Goal: Transaction & Acquisition: Subscribe to service/newsletter

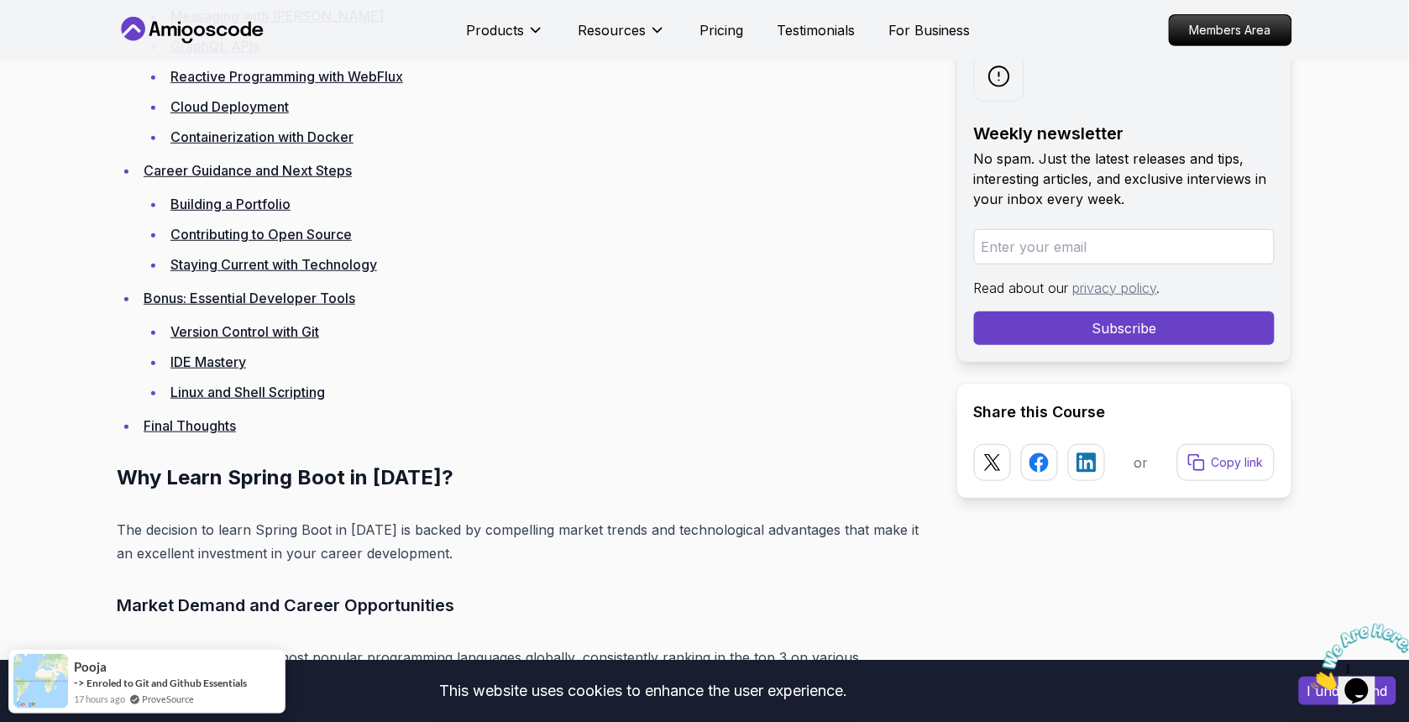
scroll to position [3955, 0]
click at [223, 227] on link "Contributing to Open Source" at bounding box center [260, 235] width 181 height 17
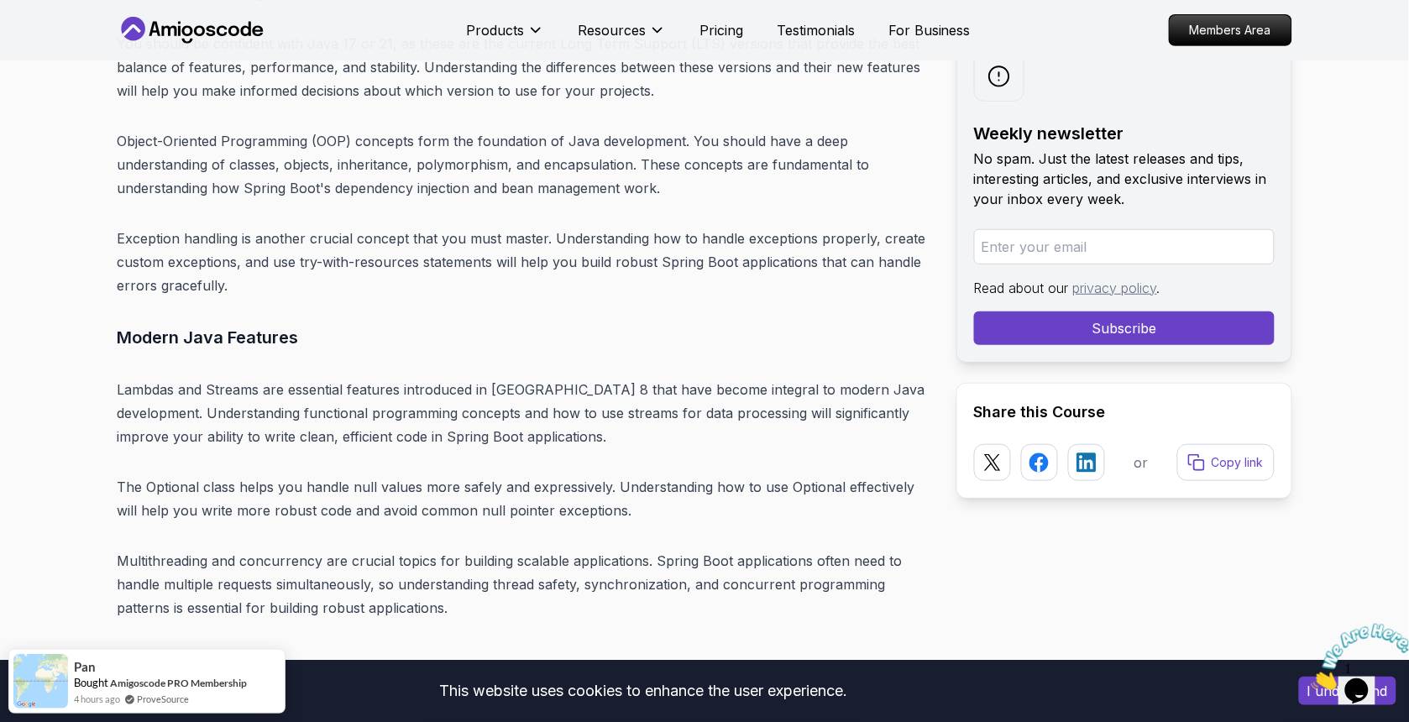
scroll to position [5831, 0]
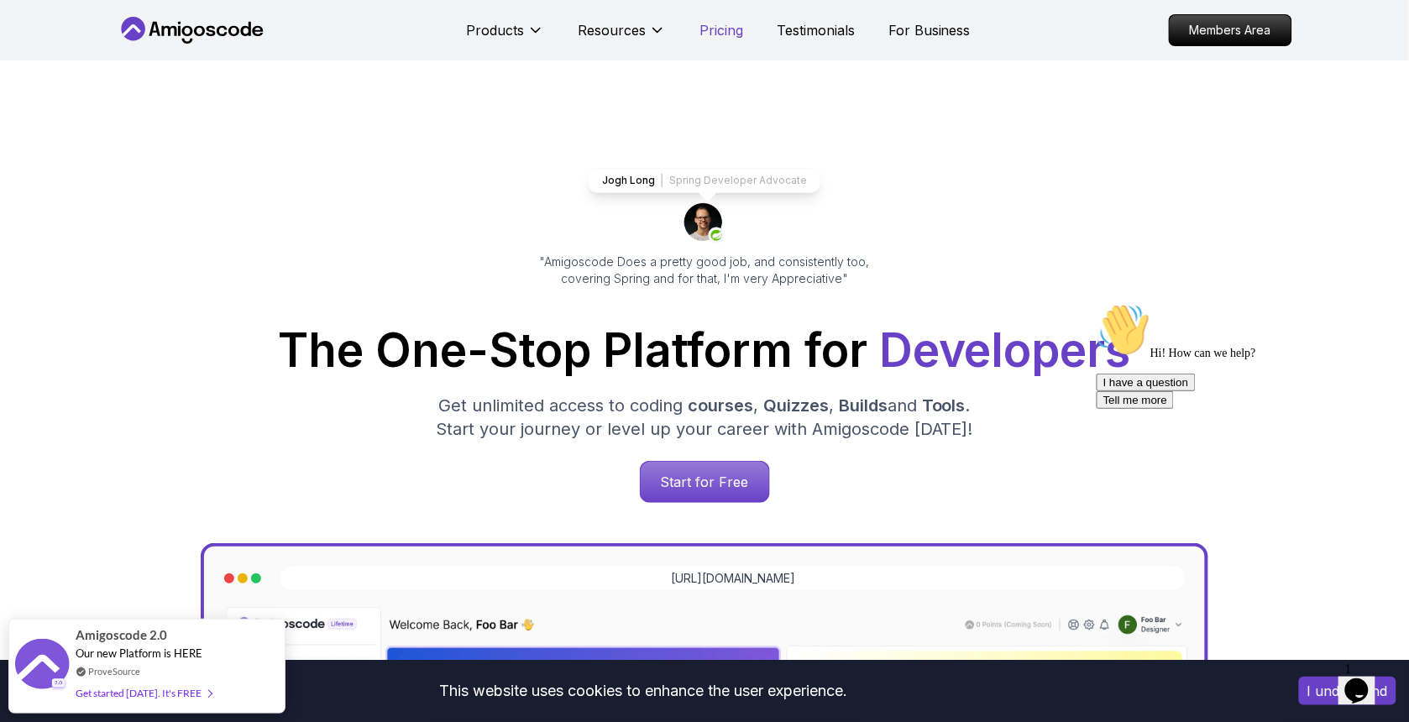
click at [712, 32] on p "Pricing" at bounding box center [721, 30] width 44 height 20
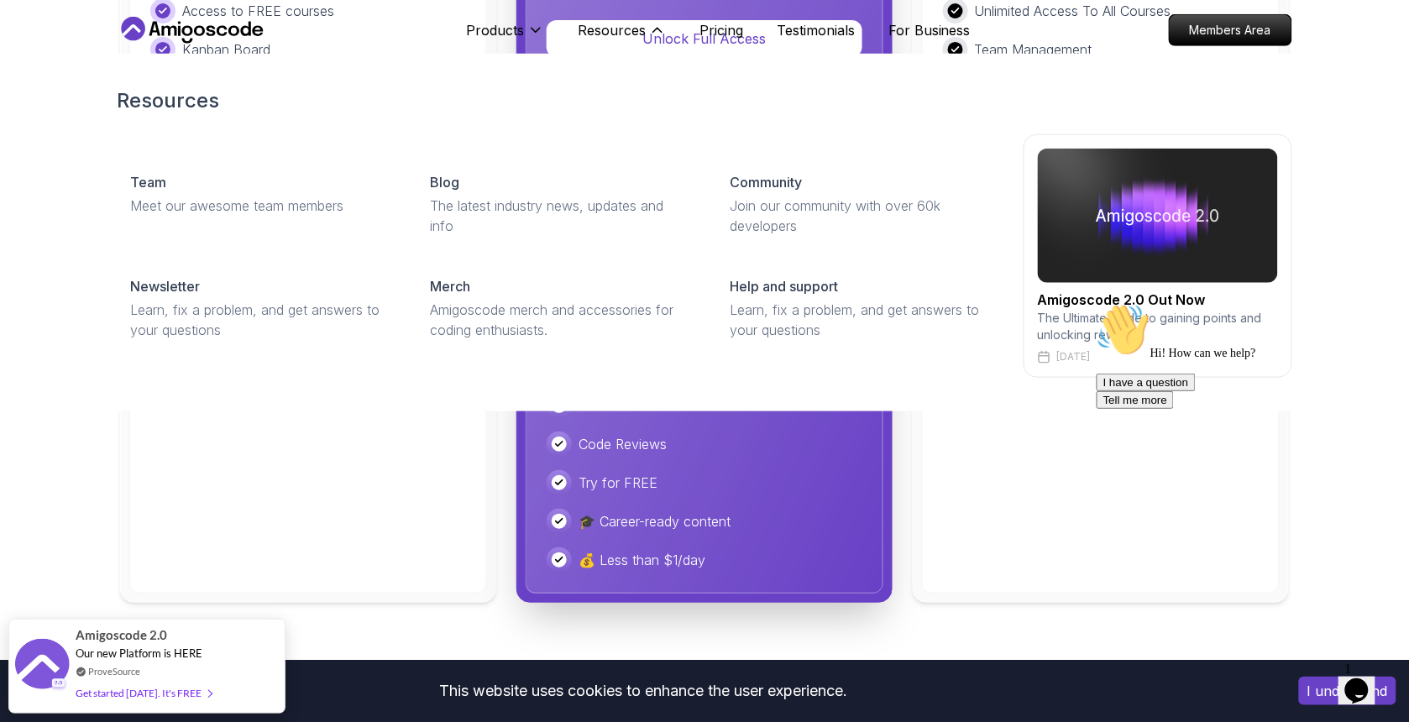
scroll to position [4139, 0]
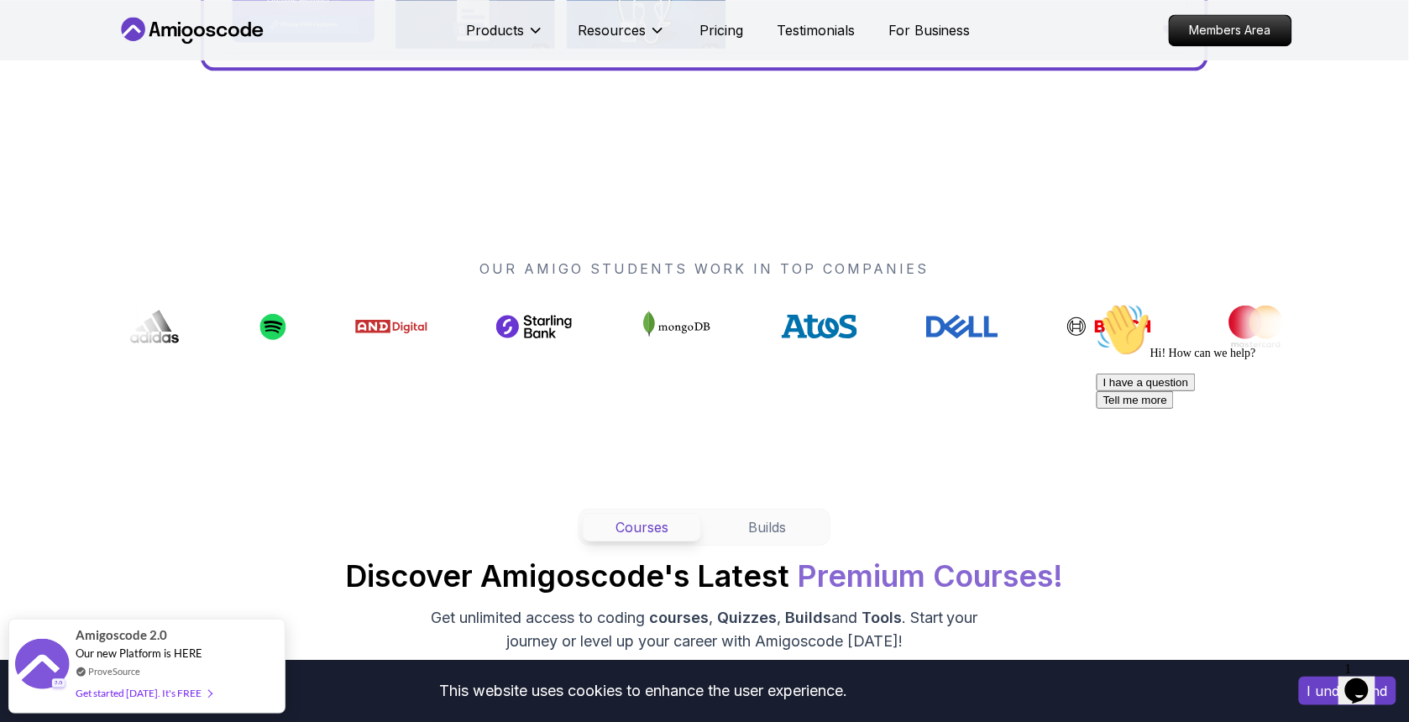
scroll to position [0, 0]
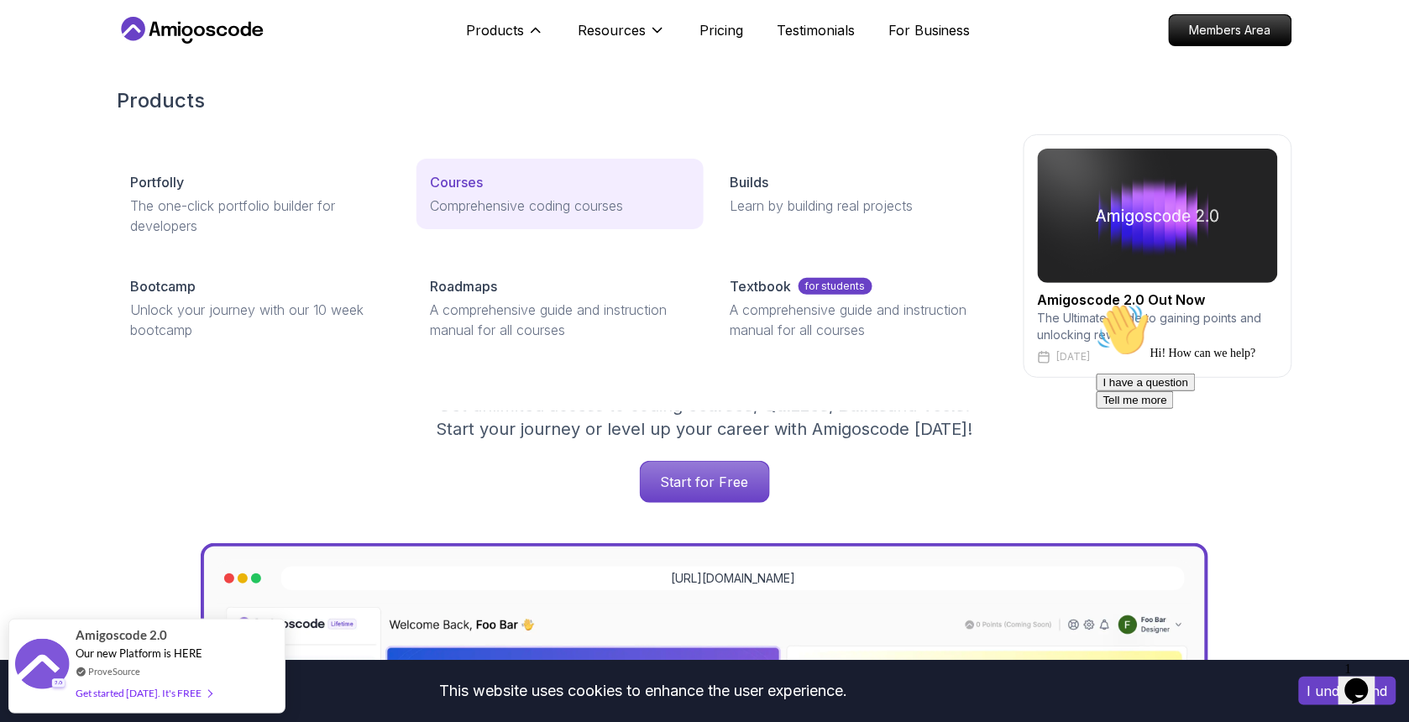
click at [472, 194] on link "Courses Comprehensive coding courses" at bounding box center [559, 194] width 286 height 71
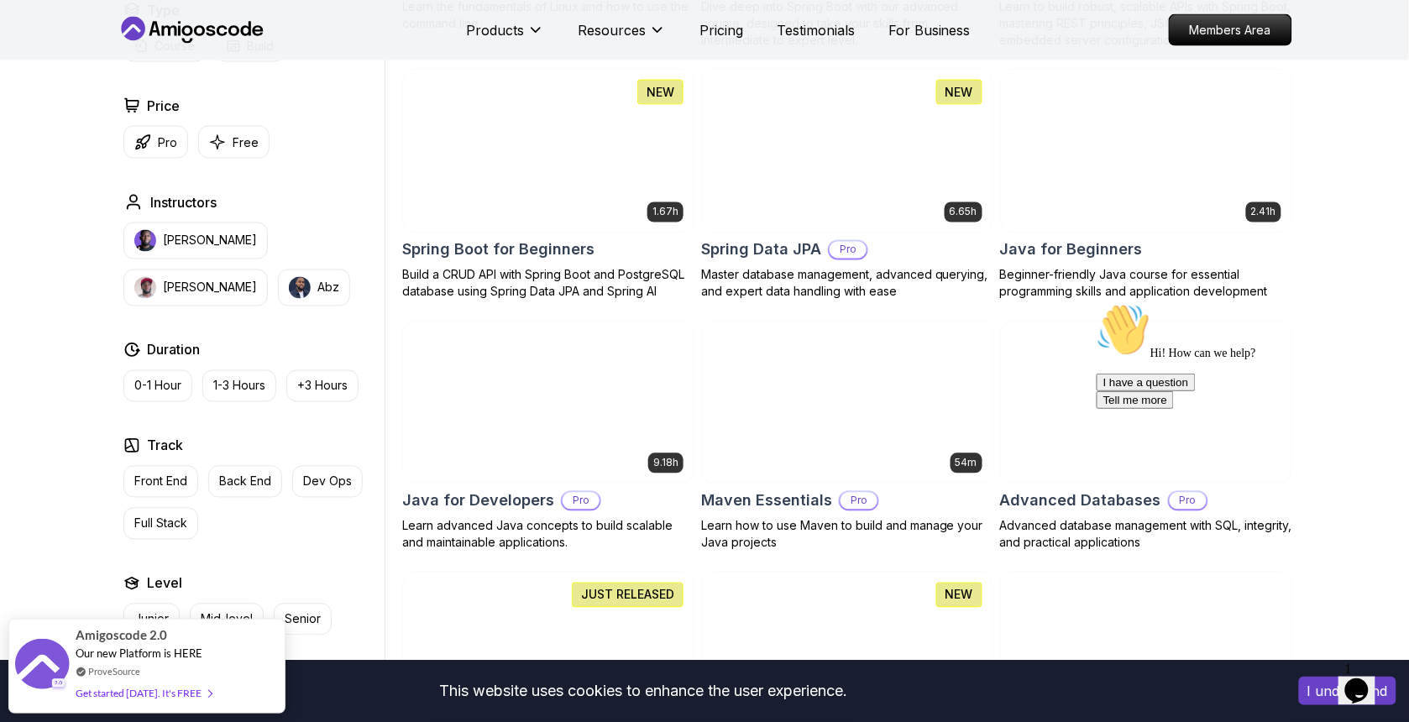
scroll to position [775, 0]
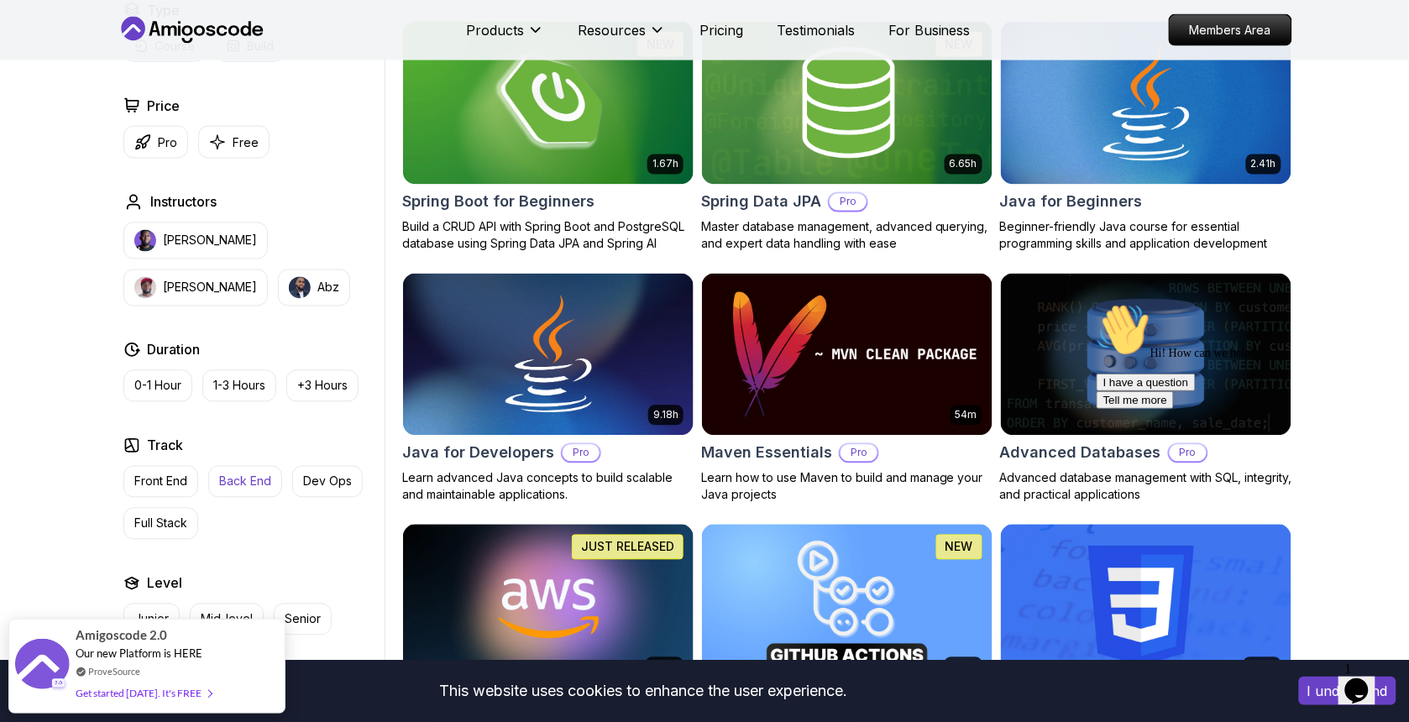
click at [248, 488] on p "Back End" at bounding box center [245, 481] width 52 height 17
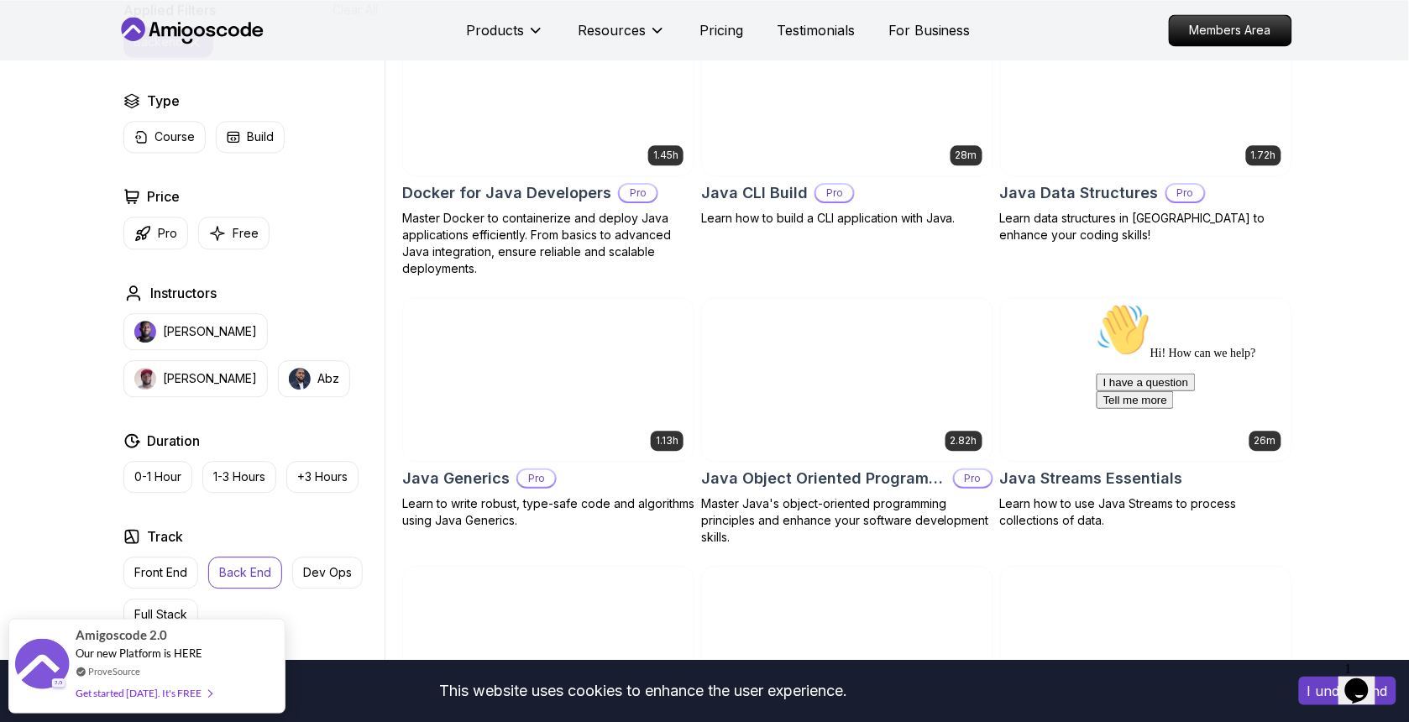
scroll to position [1020, 0]
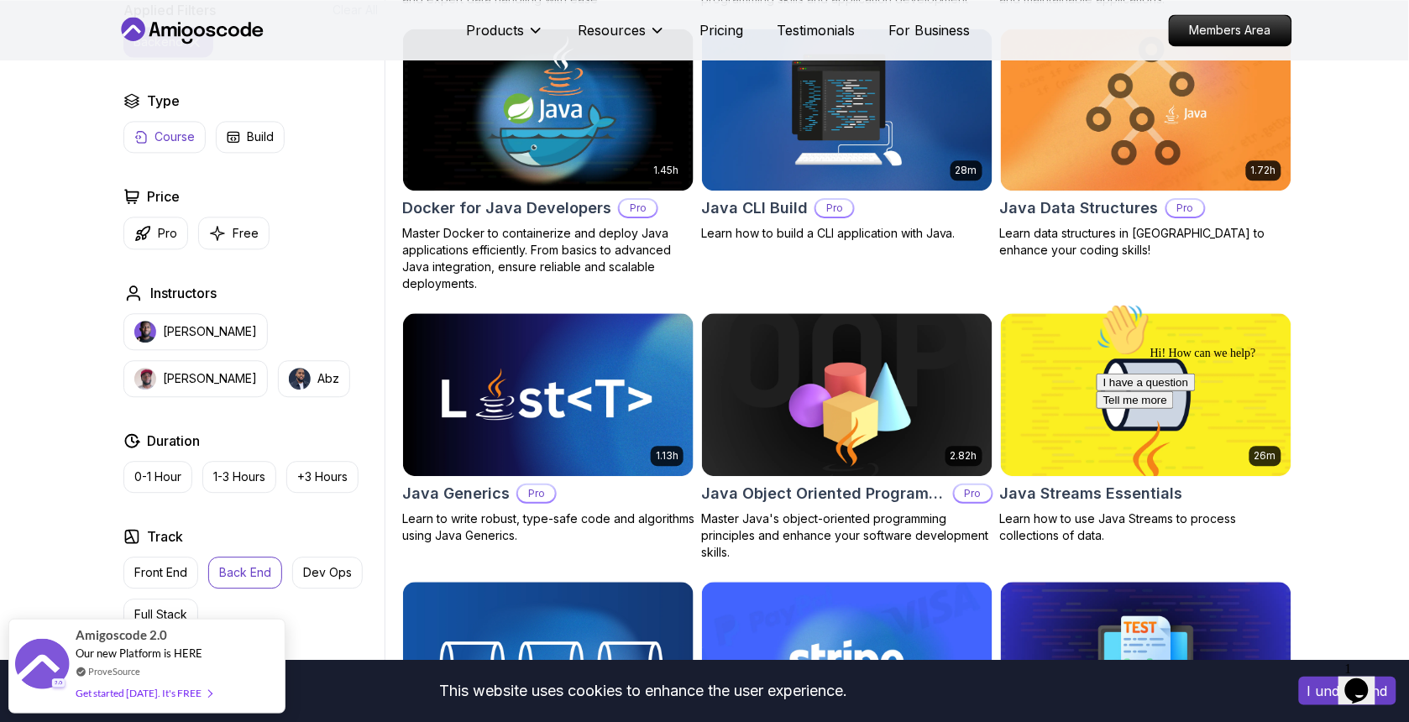
click at [179, 143] on p "Course" at bounding box center [174, 136] width 40 height 17
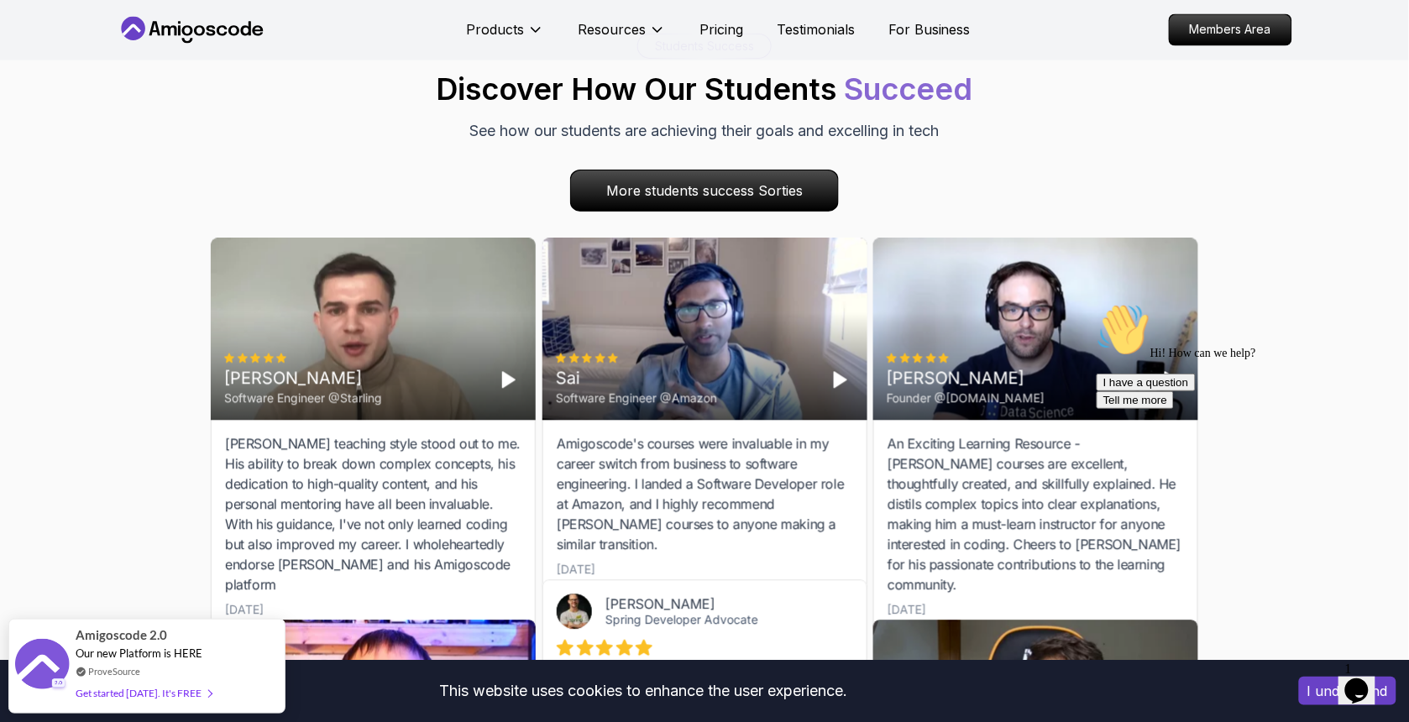
scroll to position [2847, 0]
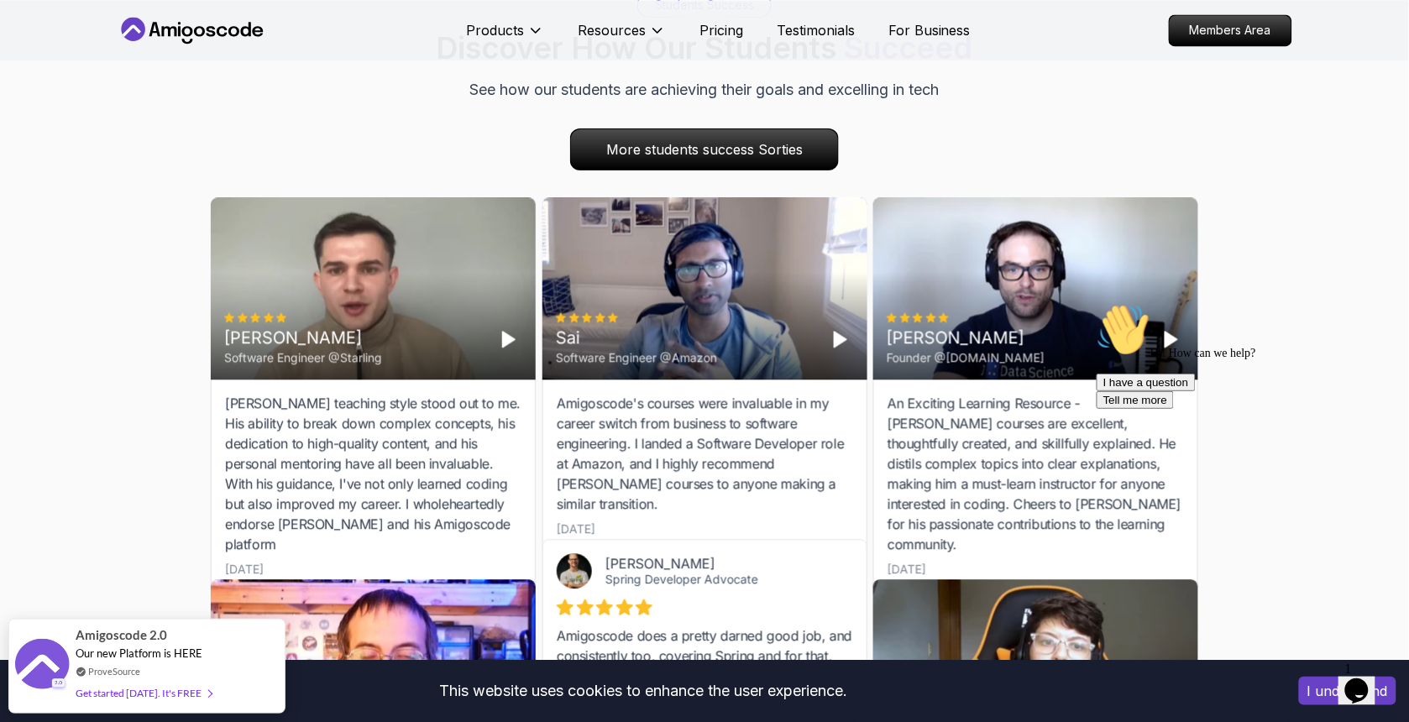
click at [838, 342] on polygon "Play" at bounding box center [840, 339] width 12 height 15
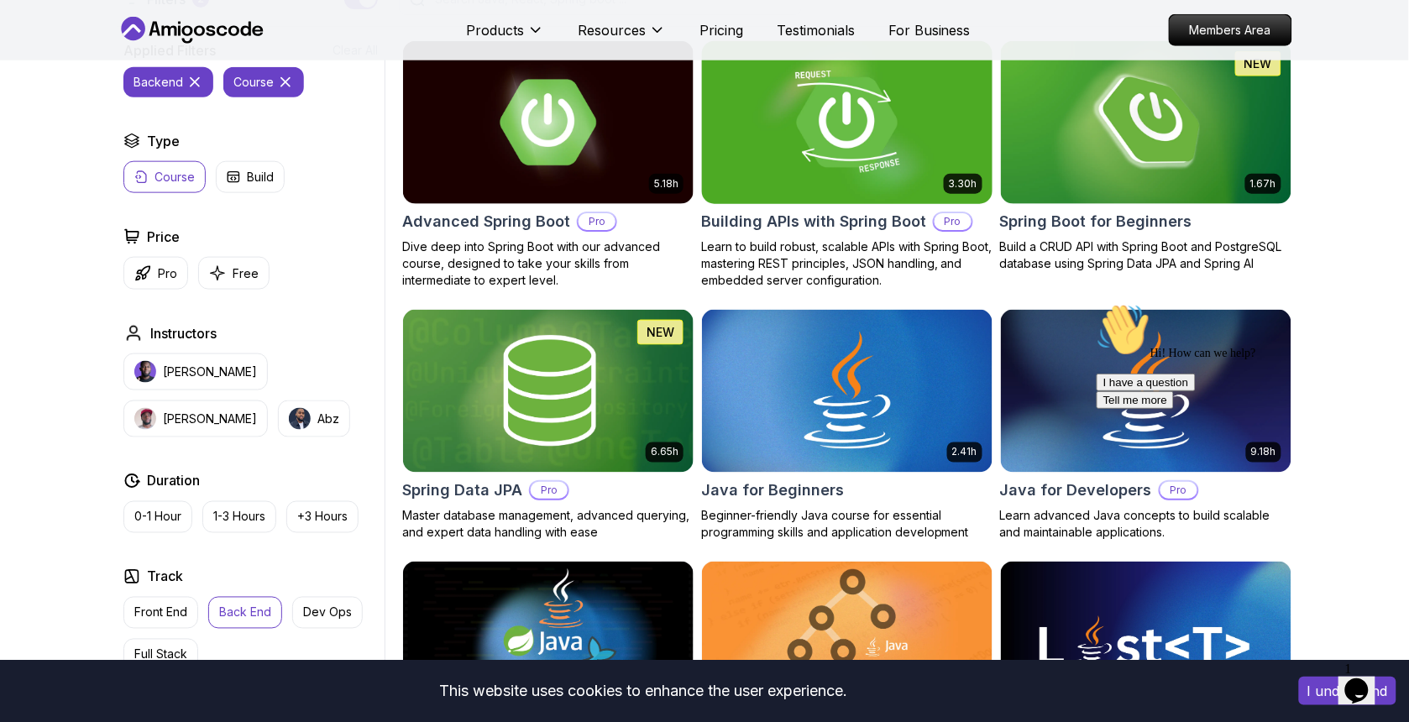
scroll to position [0, 0]
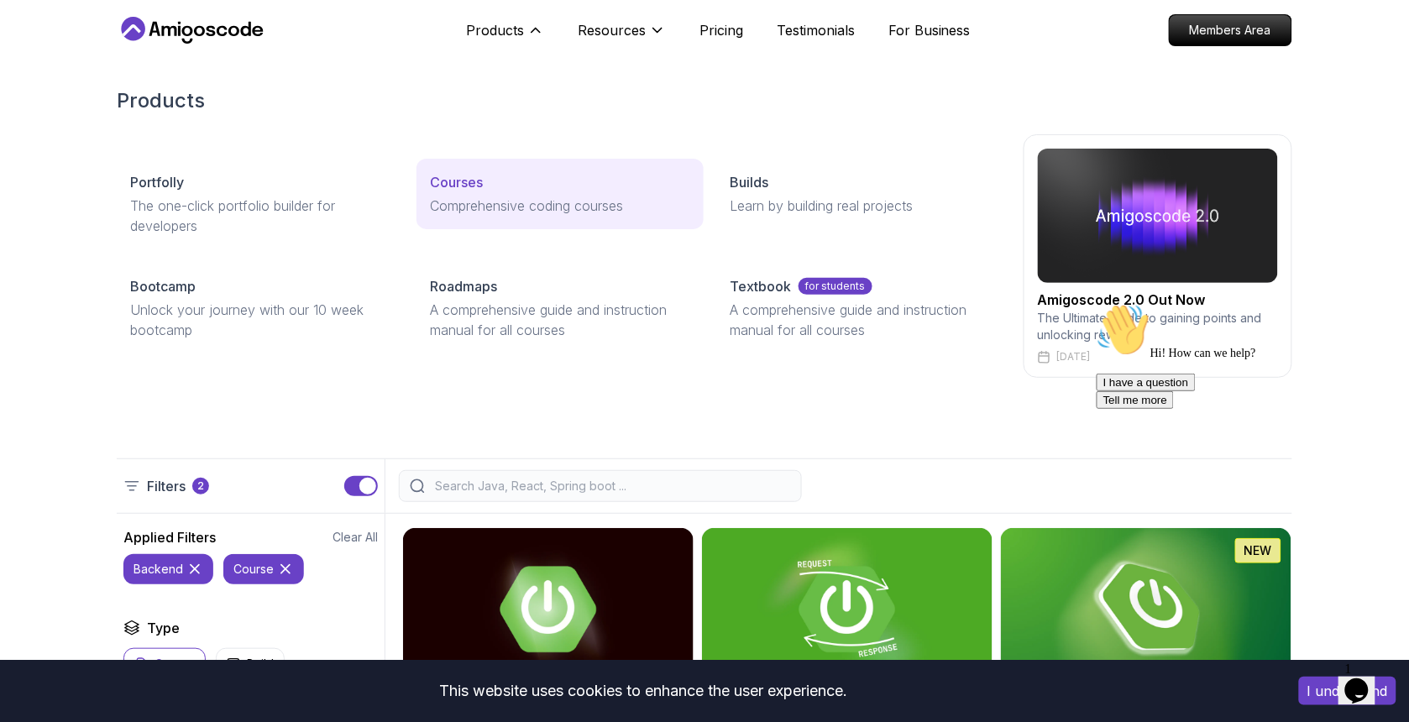
click at [467, 169] on link "Courses Comprehensive coding courses" at bounding box center [559, 194] width 286 height 71
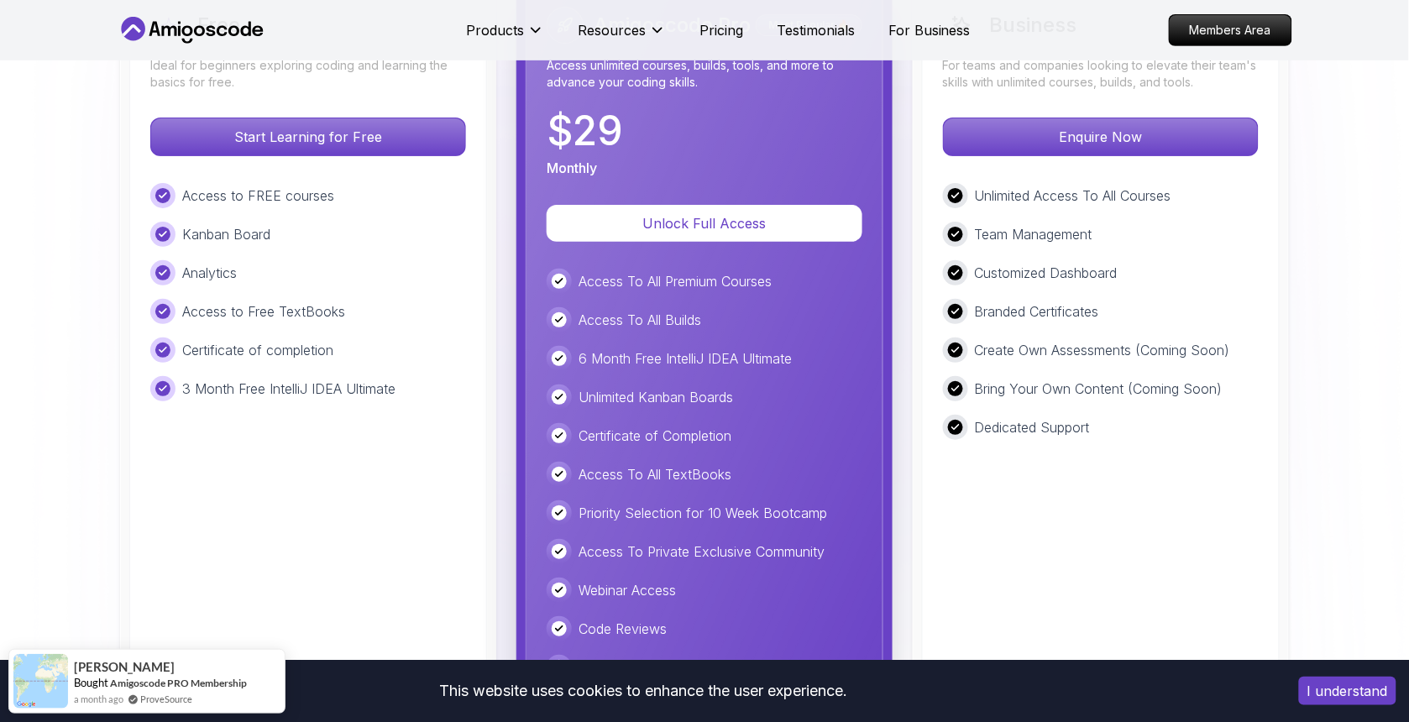
click at [94, 312] on img at bounding box center [704, 262] width 1409 height 1212
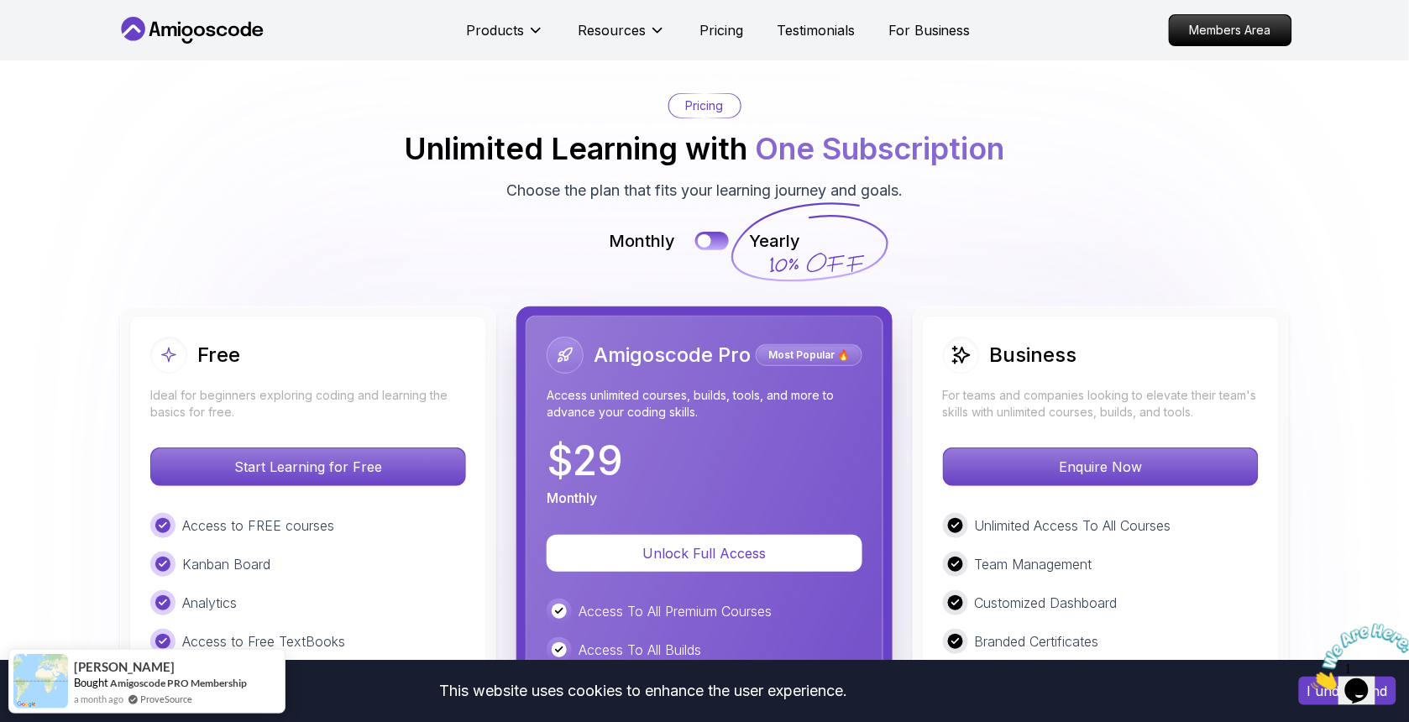
scroll to position [3609, 0]
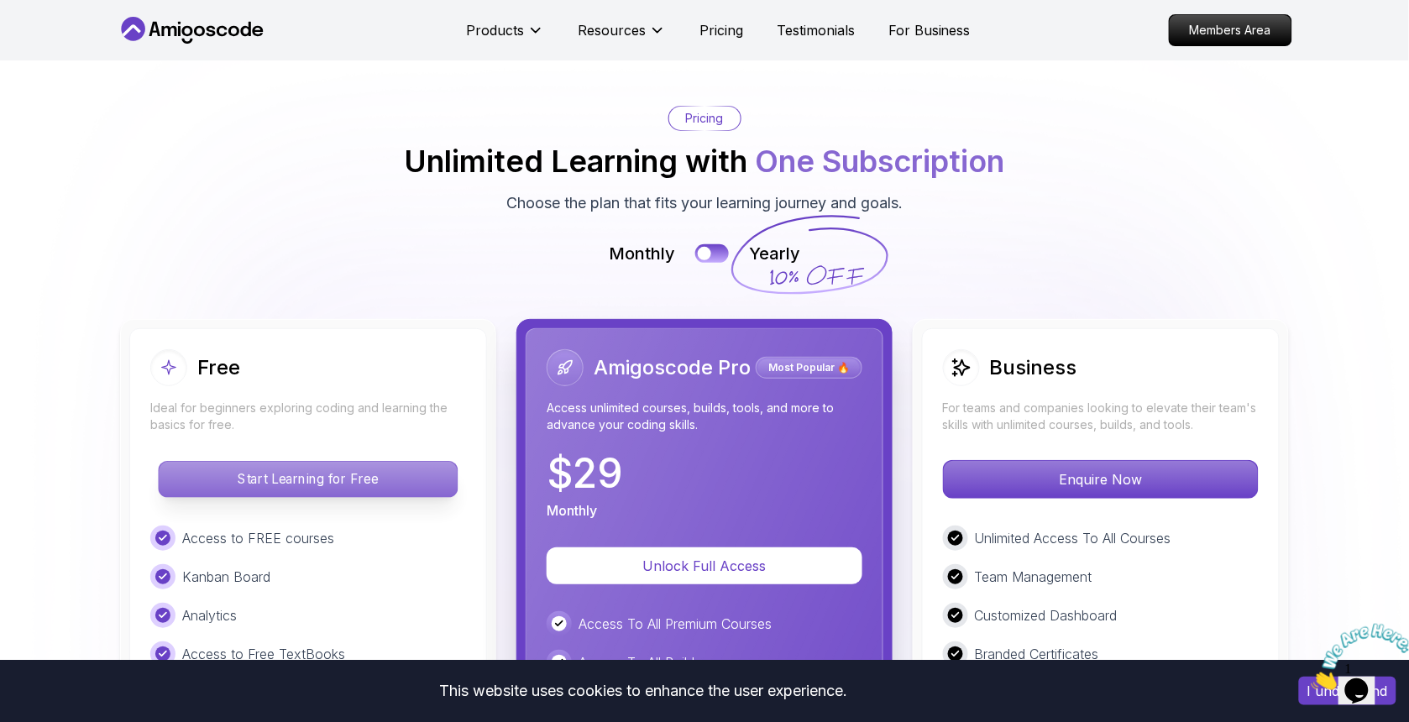
click at [303, 485] on p "Start Learning for Free" at bounding box center [308, 479] width 298 height 35
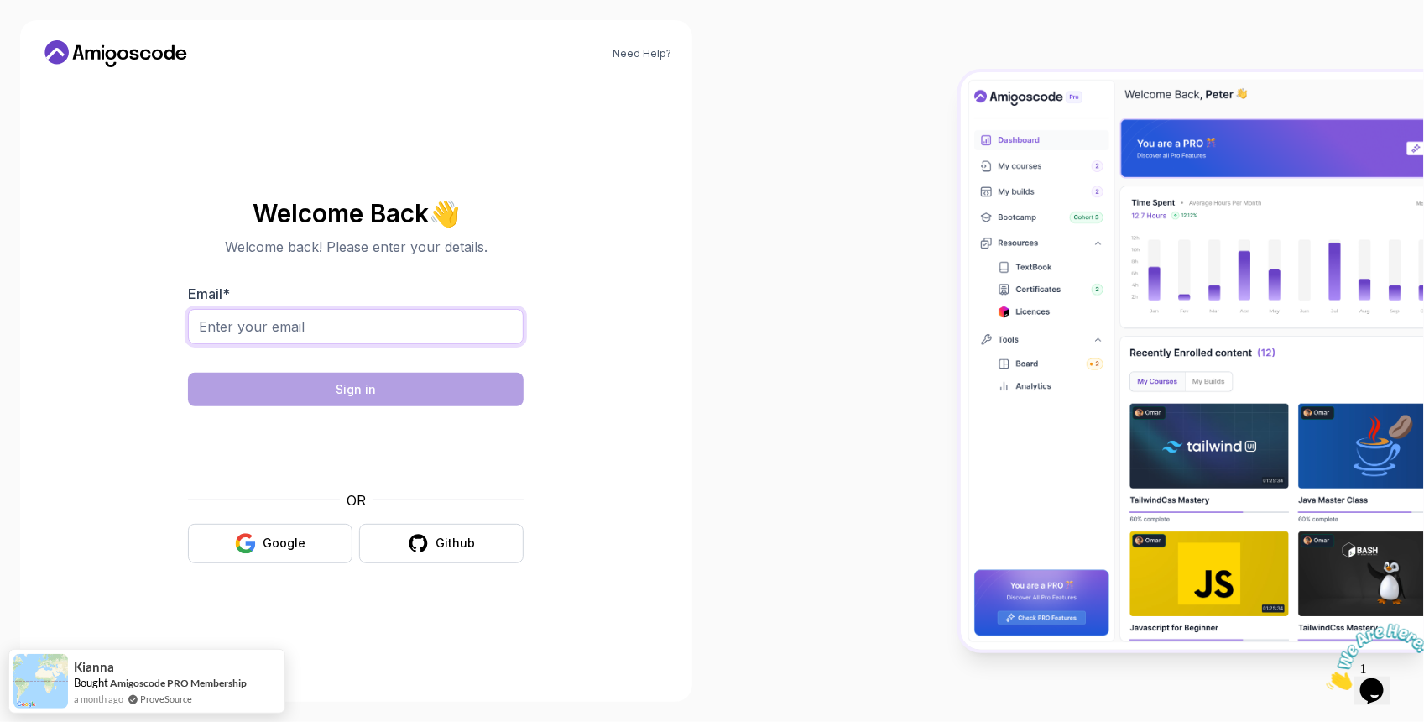
click at [428, 316] on input "Email *" at bounding box center [356, 326] width 336 height 35
type input "shshehsaan42@gmail.com"
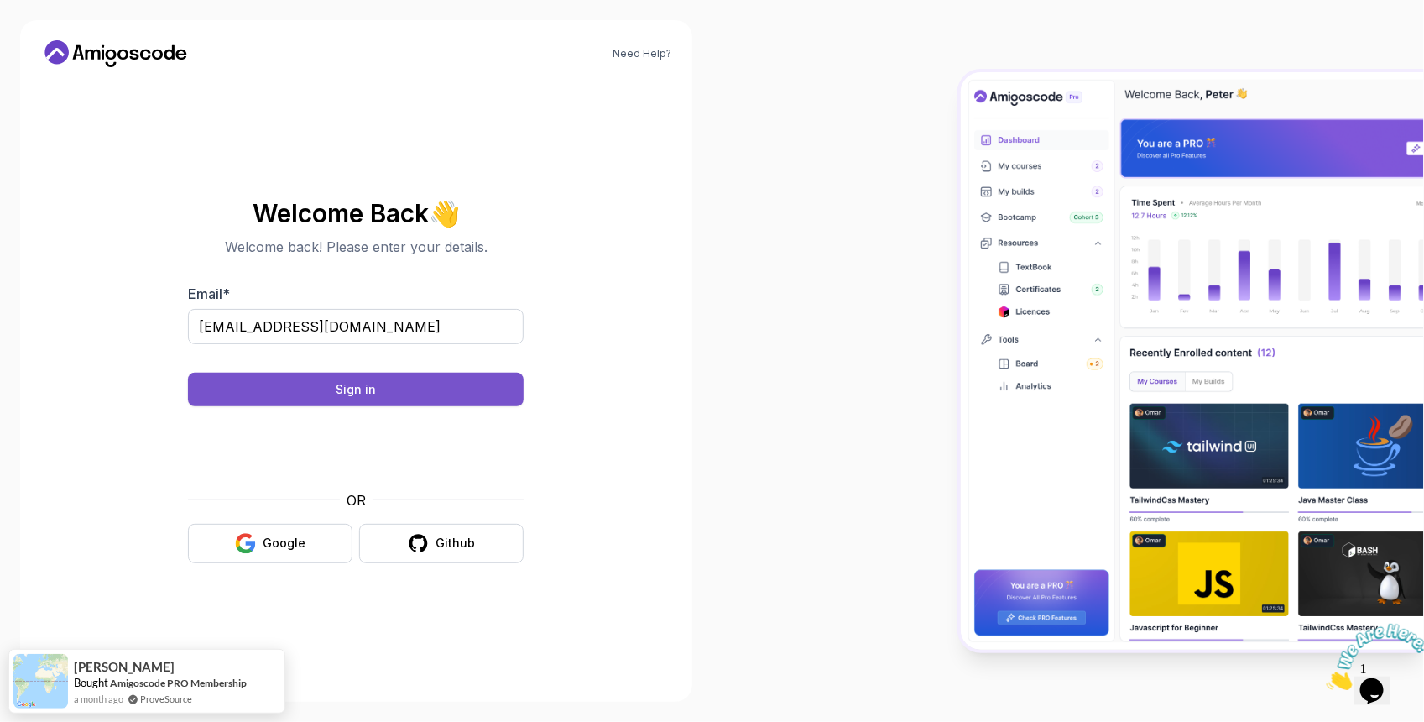
click at [414, 393] on button "Sign in" at bounding box center [356, 390] width 336 height 34
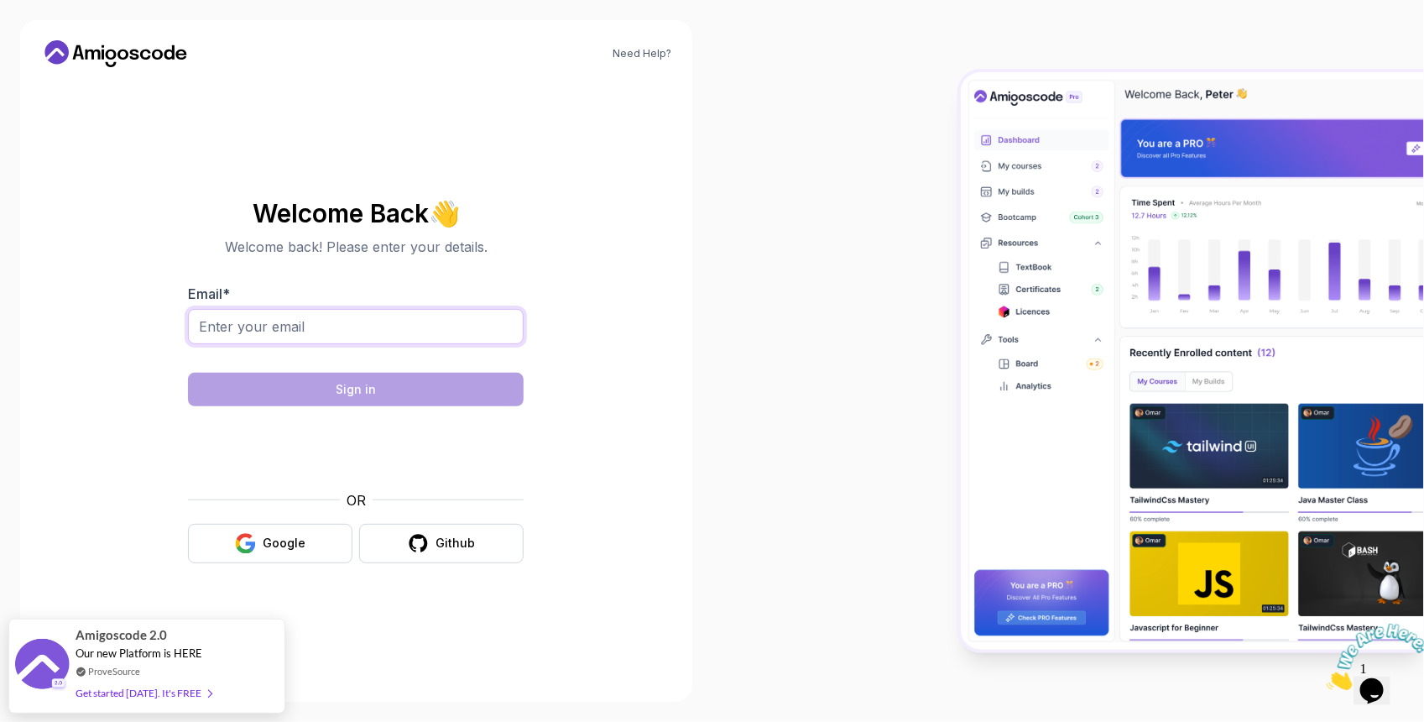
click at [407, 324] on input "Email *" at bounding box center [356, 326] width 336 height 35
type input "[EMAIL_ADDRESS][DOMAIN_NAME]"
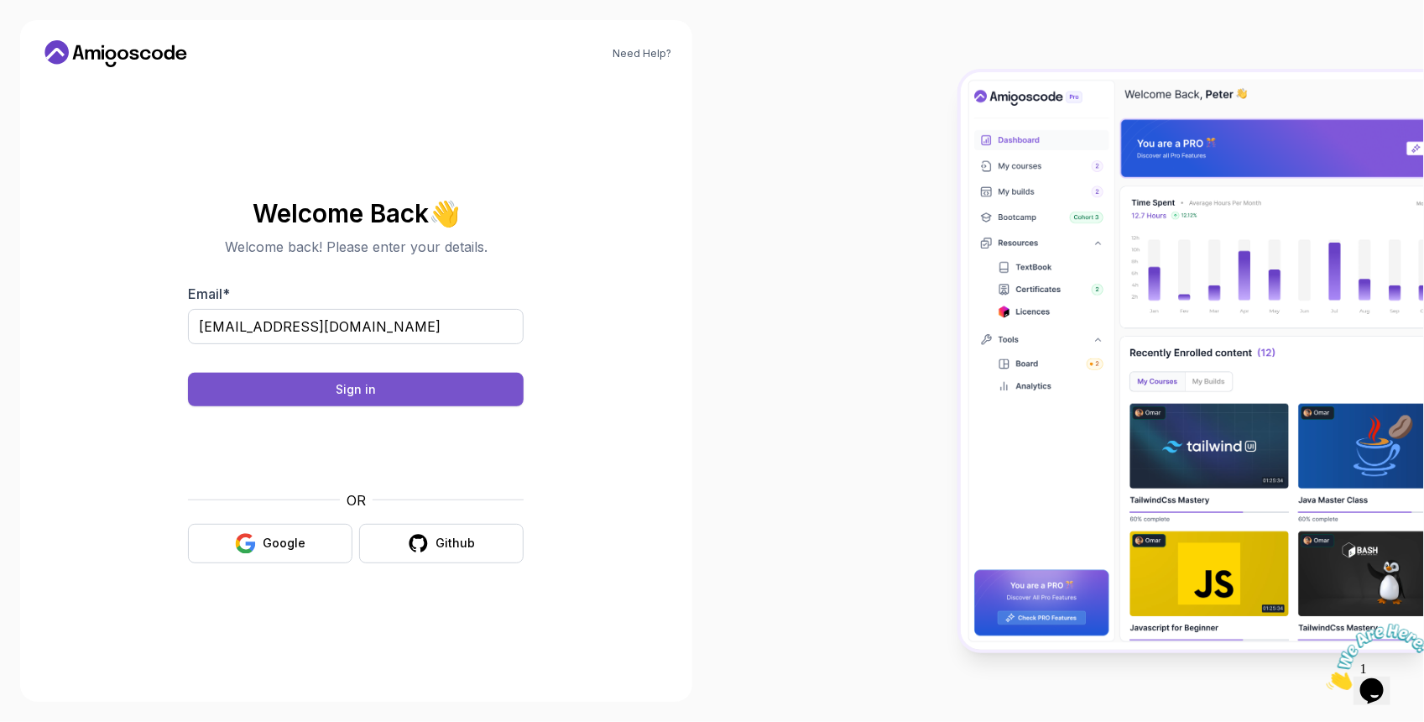
click at [383, 388] on button "Sign in" at bounding box center [356, 390] width 336 height 34
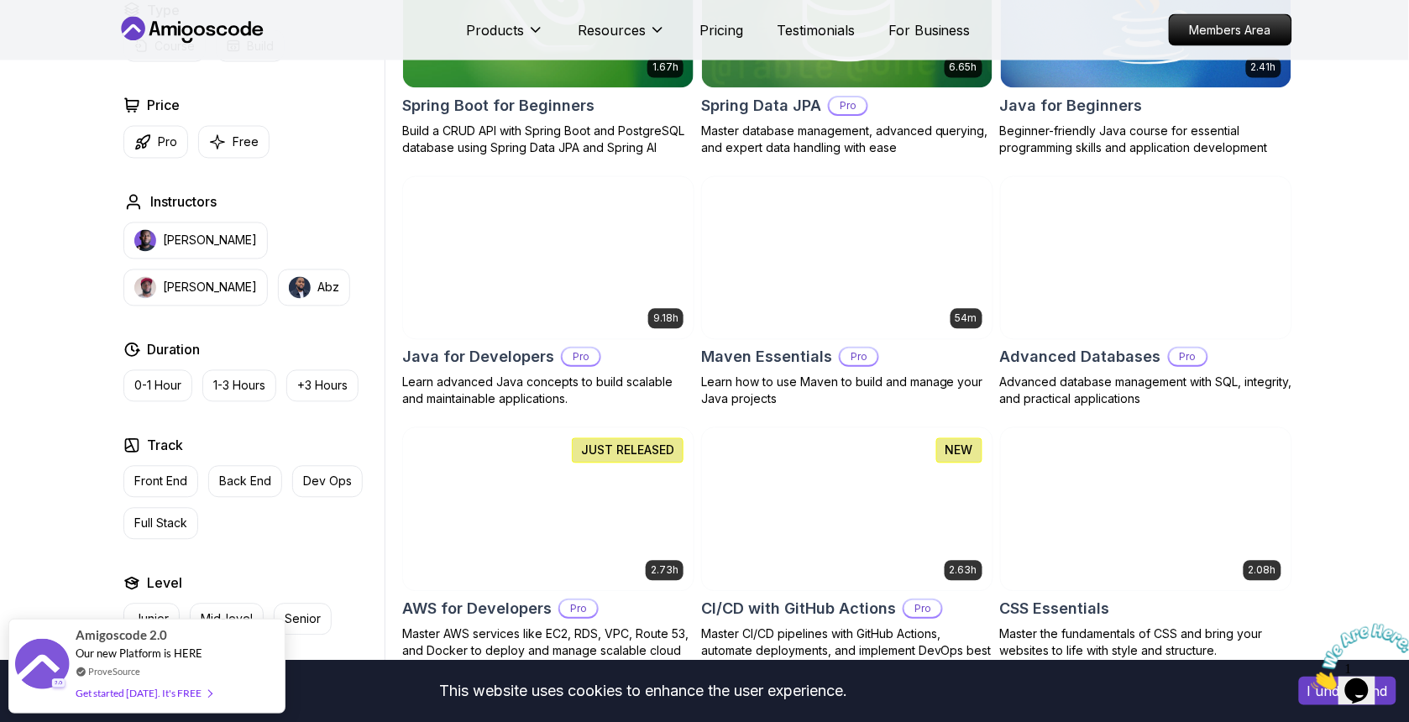
scroll to position [1207, 0]
